Goal: Browse casually: Explore the website without a specific task or goal

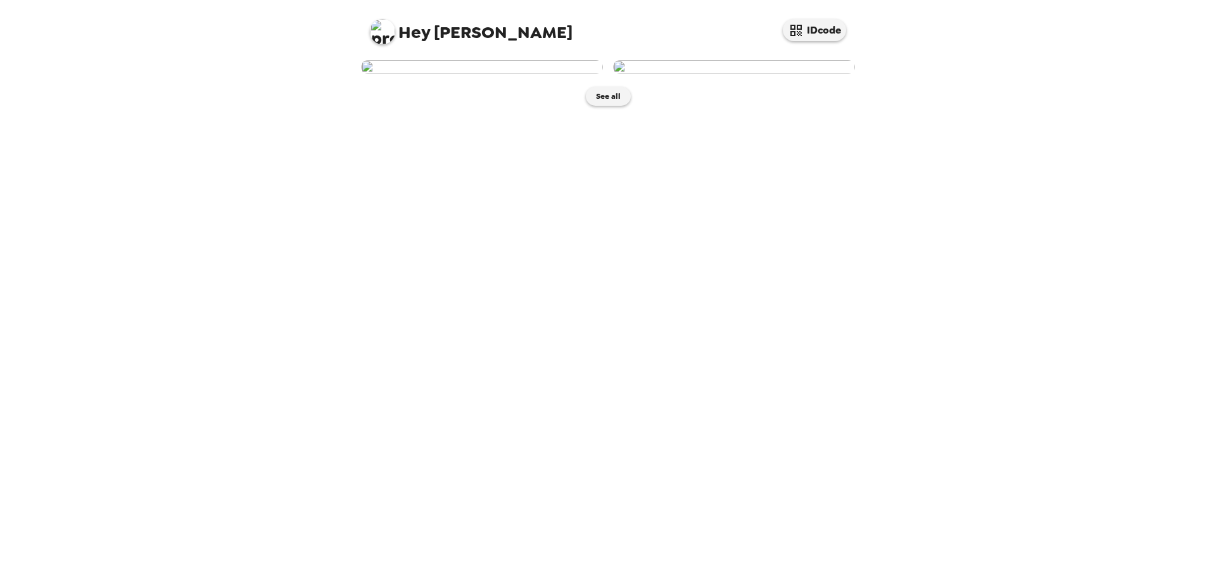
click at [518, 74] on img at bounding box center [482, 67] width 242 height 14
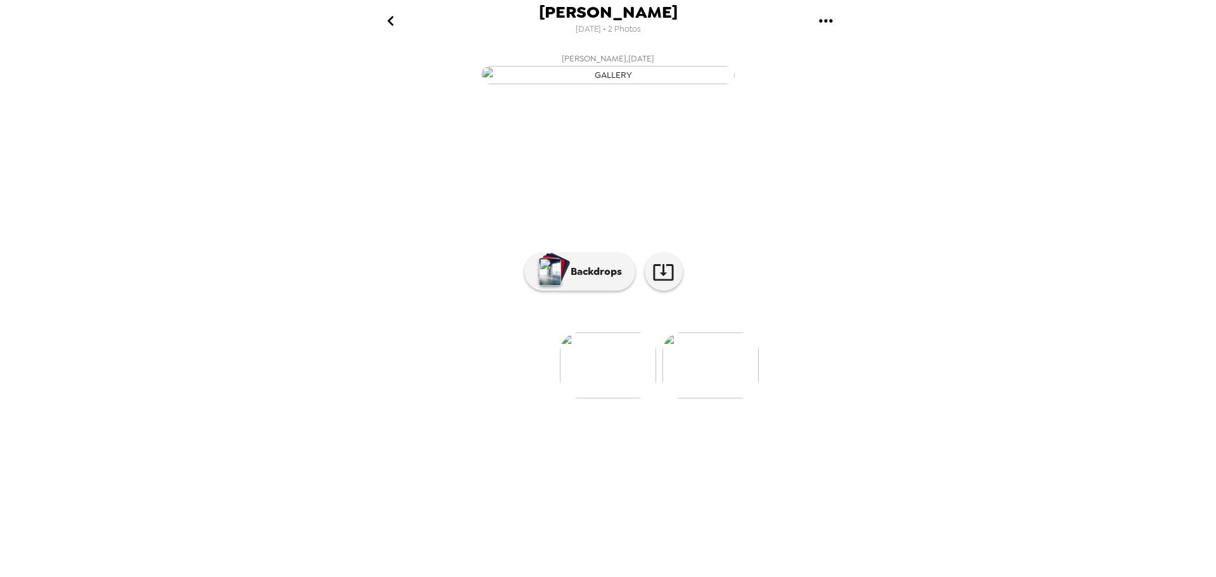
click at [718, 398] on img at bounding box center [711, 366] width 96 height 66
click at [514, 398] on img at bounding box center [507, 366] width 96 height 66
click at [711, 398] on img at bounding box center [711, 366] width 96 height 66
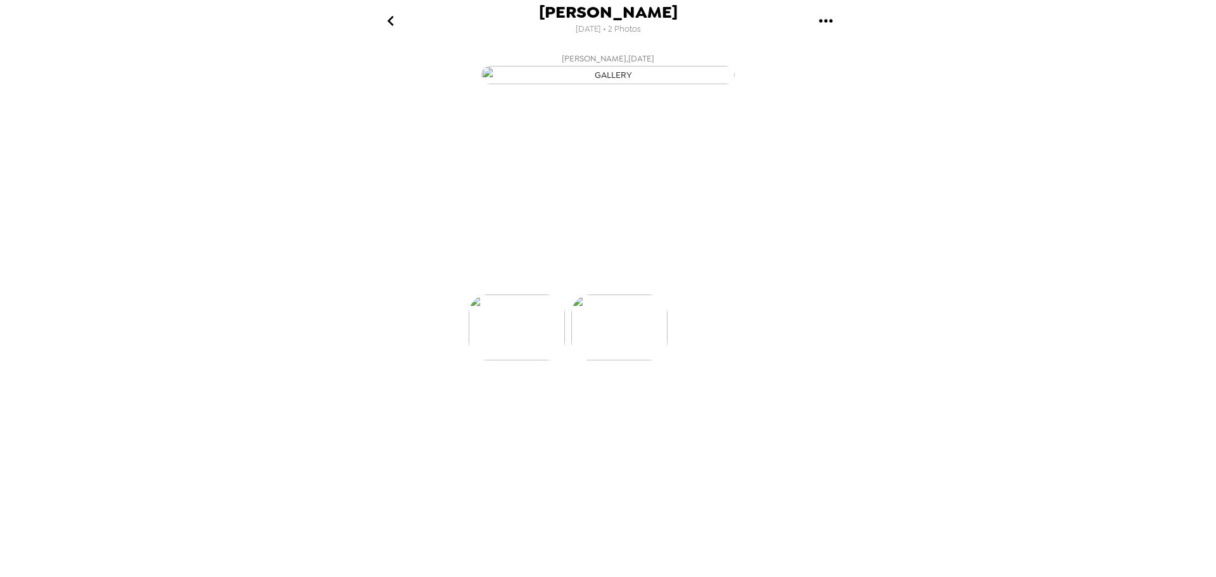
scroll to position [0, 101]
click at [537, 398] on img at bounding box center [507, 366] width 96 height 66
click at [714, 398] on img at bounding box center [711, 366] width 96 height 66
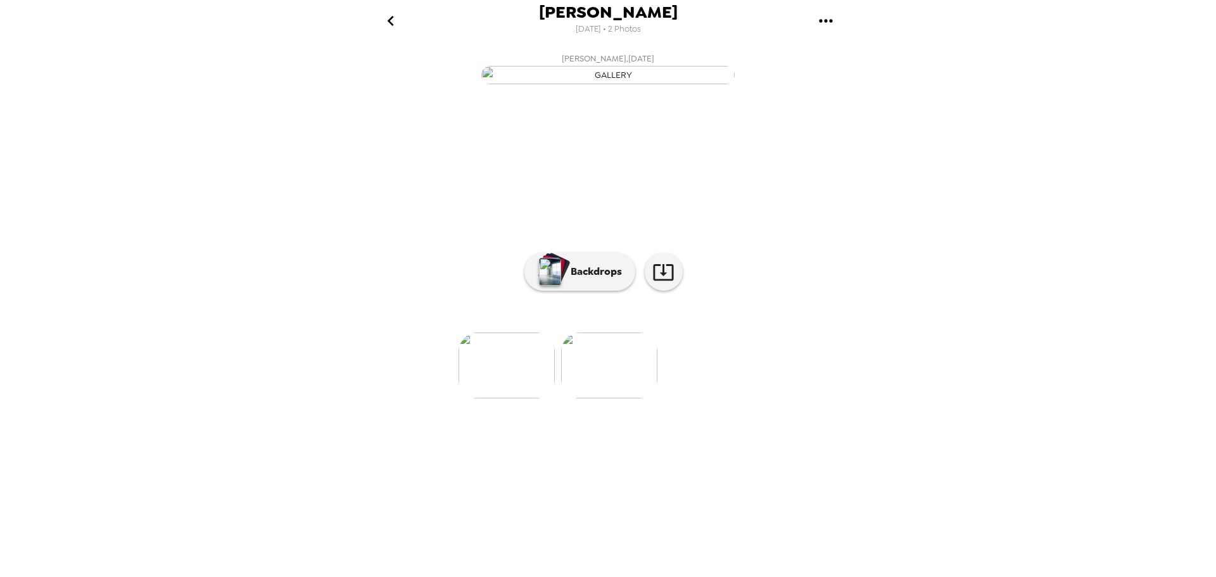
click at [518, 398] on img at bounding box center [507, 366] width 96 height 66
click at [714, 398] on img at bounding box center [711, 366] width 96 height 66
click at [493, 398] on img at bounding box center [507, 366] width 96 height 66
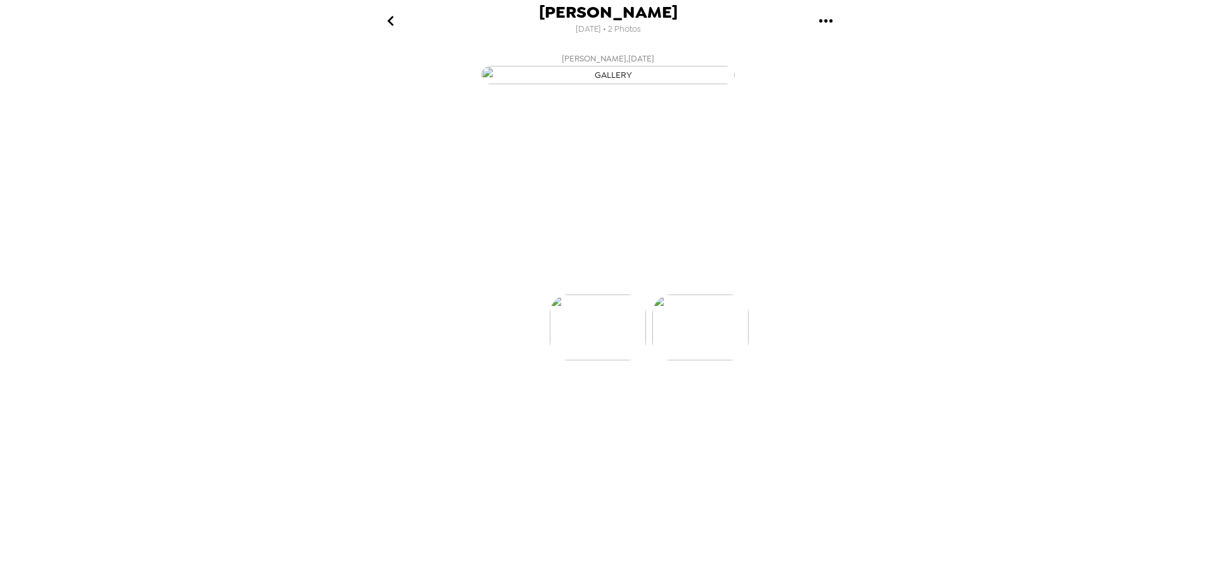
scroll to position [0, 0]
click at [720, 398] on img at bounding box center [711, 366] width 96 height 66
click at [587, 279] on p "Backdrops" at bounding box center [593, 271] width 58 height 15
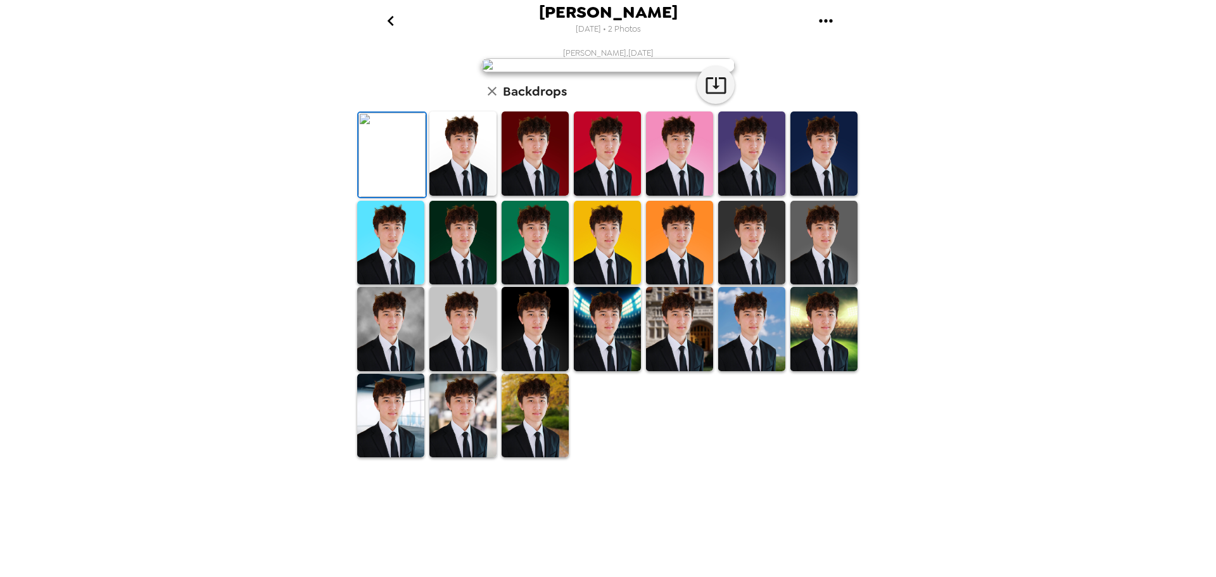
click at [824, 19] on icon "gallery menu" at bounding box center [826, 21] width 20 height 20
click at [885, 291] on div at bounding box center [608, 288] width 1216 height 577
